Goal: Task Accomplishment & Management: Manage account settings

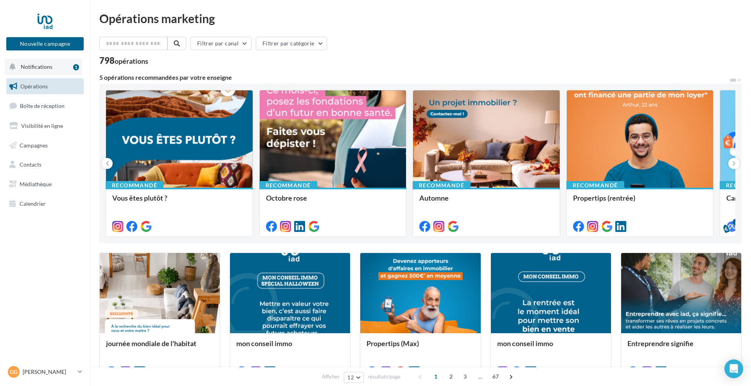
click at [42, 72] on button "Notifications 1" at bounding box center [43, 67] width 77 height 16
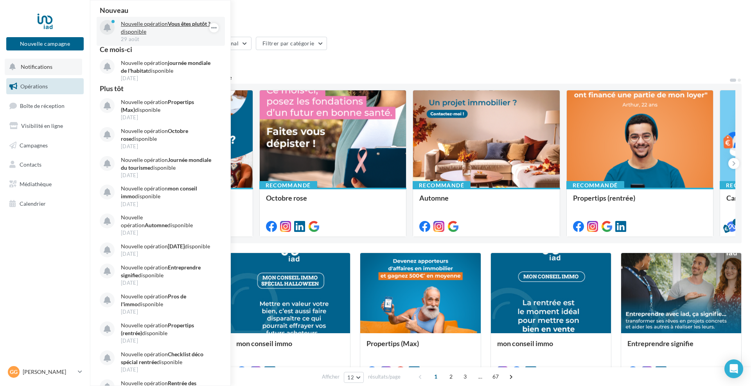
click at [149, 28] on p "Nouvelle opération Vous êtes plutôt ? disponible" at bounding box center [166, 28] width 91 height 16
click at [44, 84] on span "Opérations" at bounding box center [33, 86] width 27 height 7
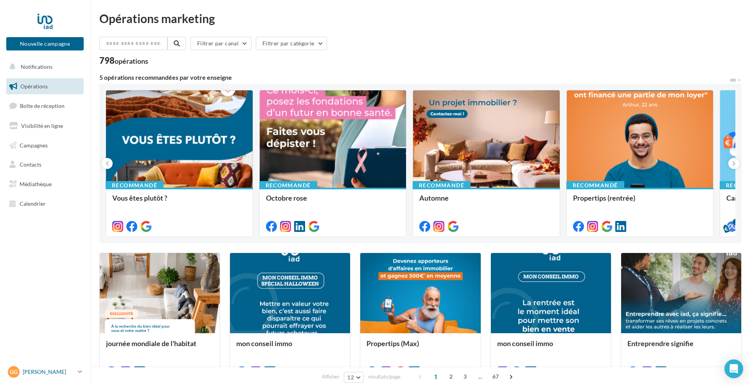
click at [26, 373] on p "[PERSON_NAME]" at bounding box center [49, 372] width 52 height 8
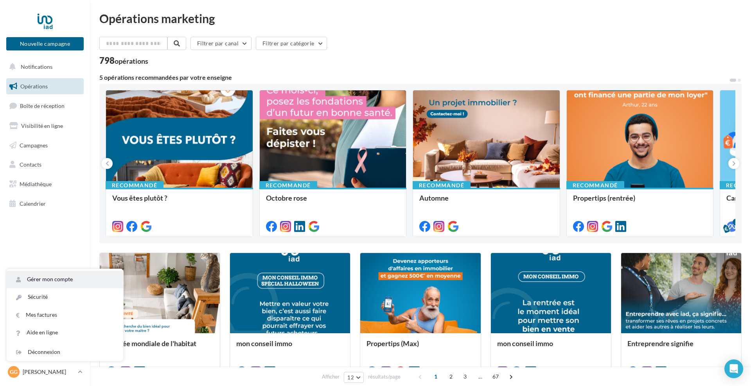
click at [61, 280] on link "Gérer mon compte" at bounding box center [65, 280] width 117 height 18
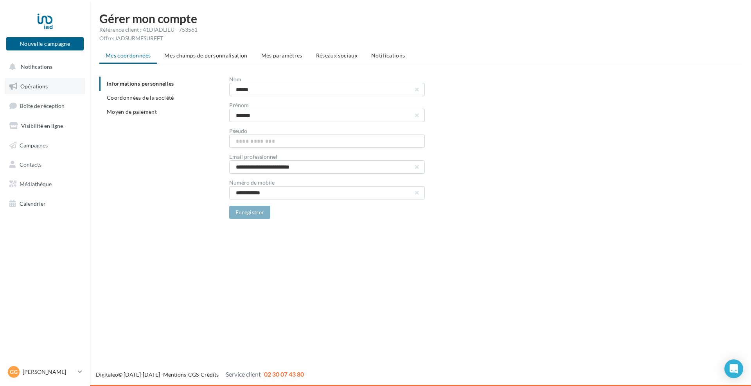
click at [36, 90] on link "Opérations" at bounding box center [45, 86] width 81 height 16
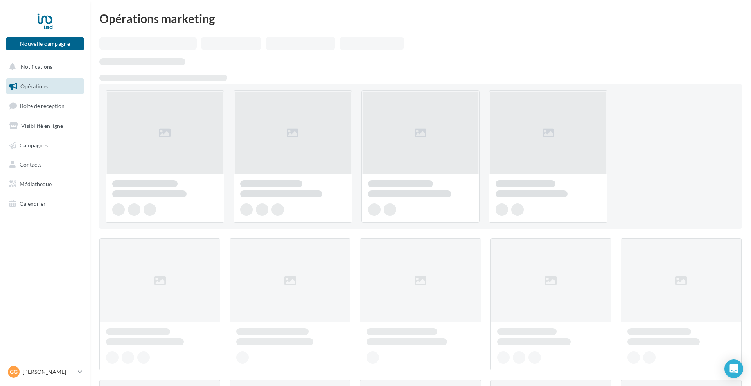
click at [30, 124] on span "Visibilité en ligne" at bounding box center [42, 125] width 42 height 7
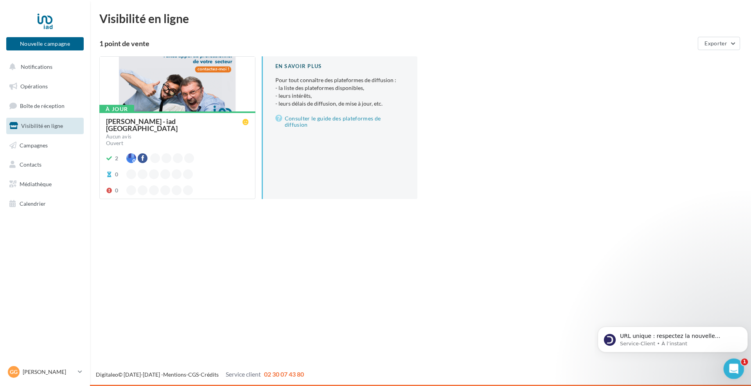
click at [728, 366] on icon "Ouvrir le Messenger Intercom" at bounding box center [732, 367] width 13 height 13
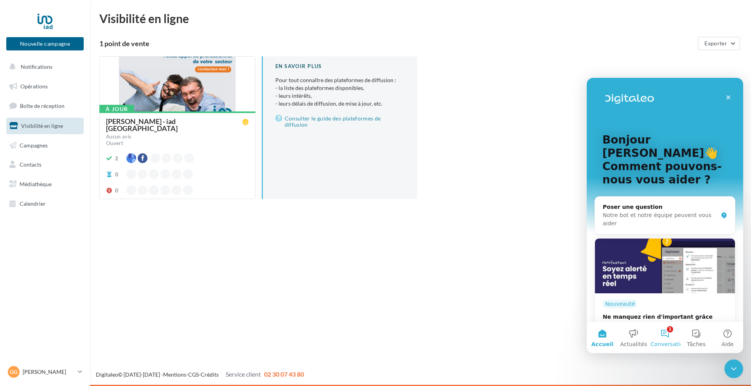
click at [659, 335] on button "1 Conversations" at bounding box center [664, 337] width 31 height 31
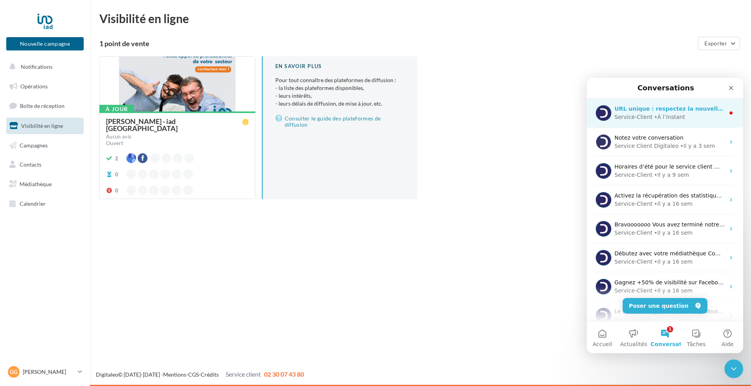
click at [656, 114] on div "• À l’instant" at bounding box center [669, 117] width 31 height 8
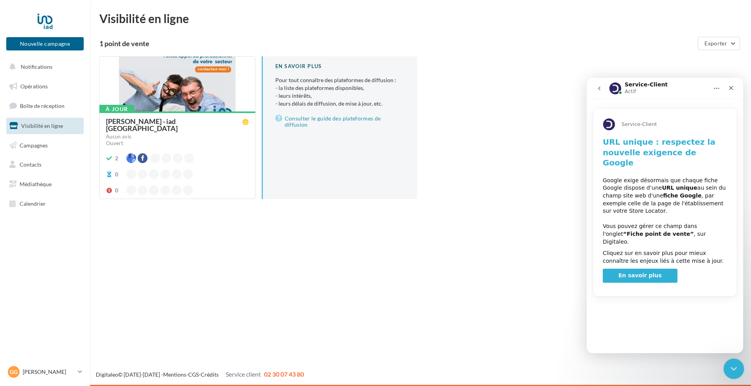
click at [733, 363] on icon "Fermer le Messenger Intercom" at bounding box center [732, 367] width 9 height 9
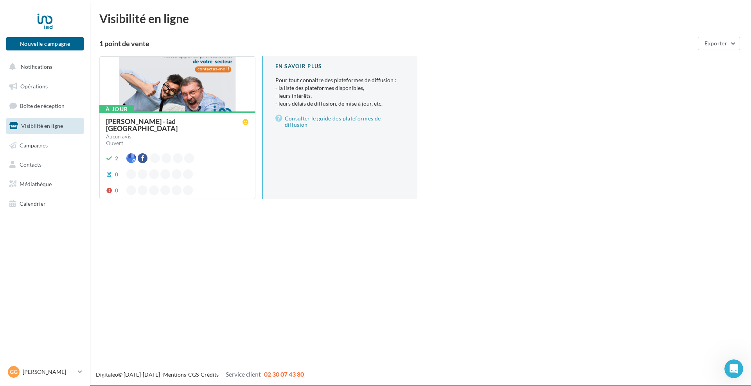
click at [140, 46] on div "1 point de vente" at bounding box center [396, 43] width 595 height 7
click at [133, 74] on div at bounding box center [177, 85] width 155 height 56
